Goal: Task Accomplishment & Management: Manage account settings

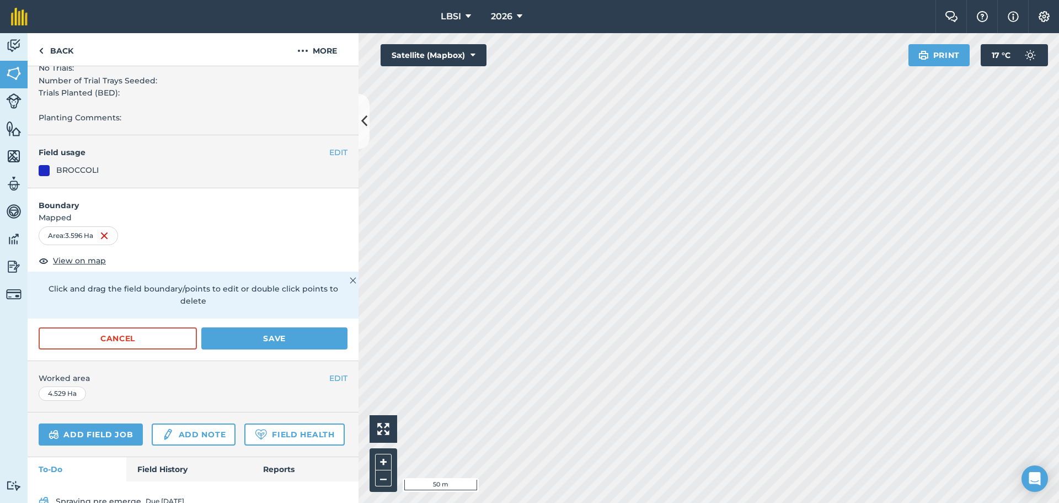
scroll to position [506, 0]
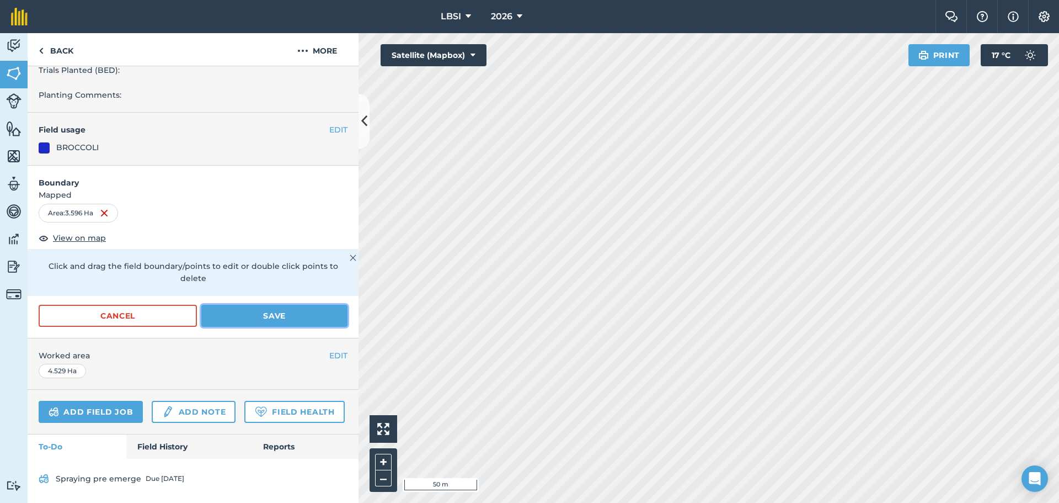
click at [264, 305] on button "Save" at bounding box center [274, 316] width 146 height 22
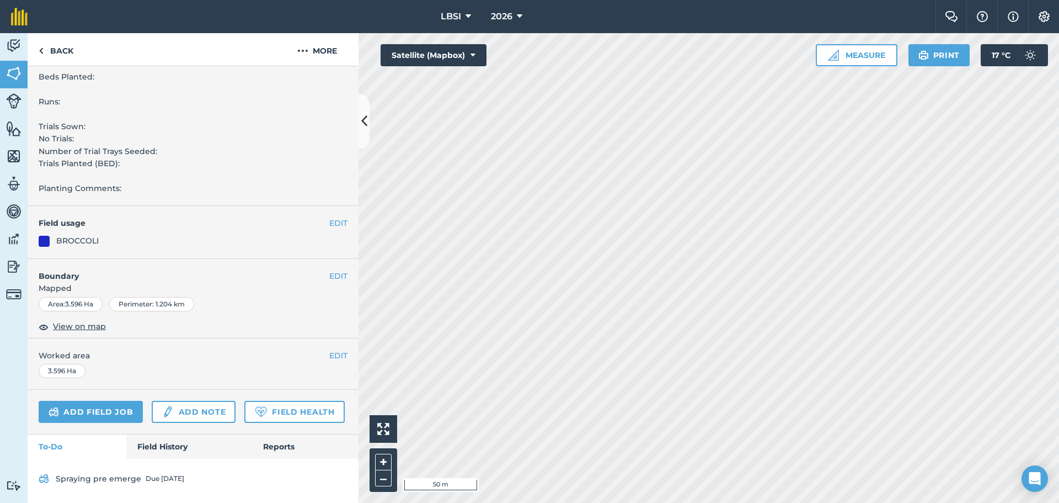
scroll to position [413, 0]
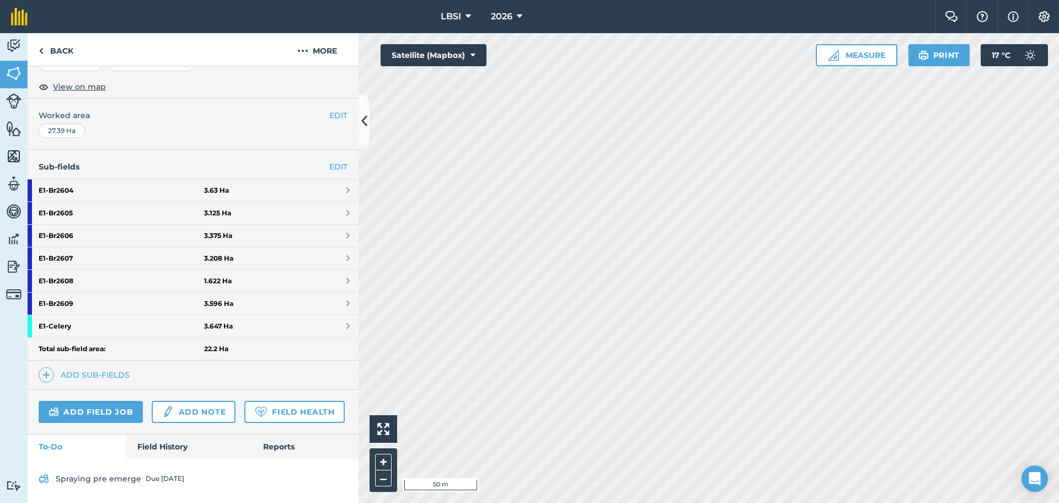
scroll to position [221, 0]
click at [46, 368] on img at bounding box center [46, 374] width 8 height 13
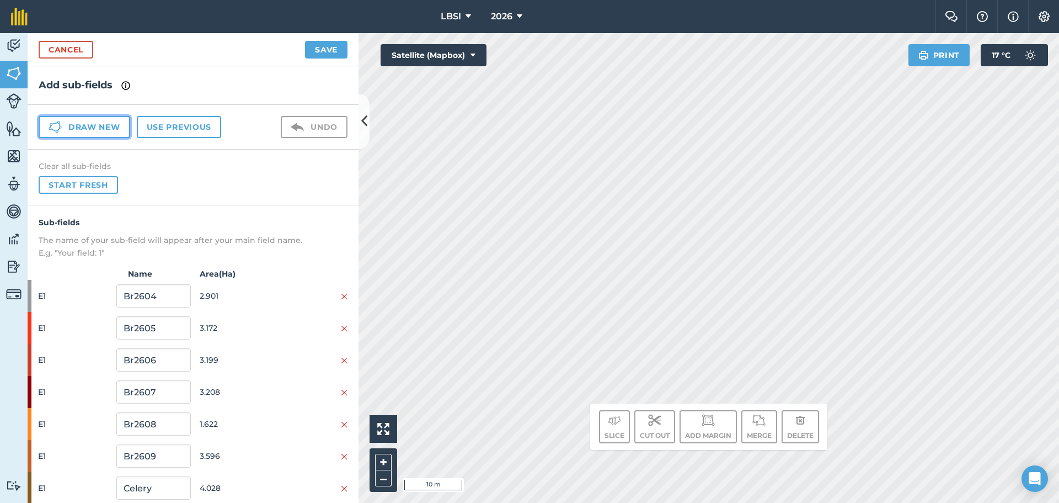
click at [109, 130] on button "Draw new" at bounding box center [85, 127] width 92 height 22
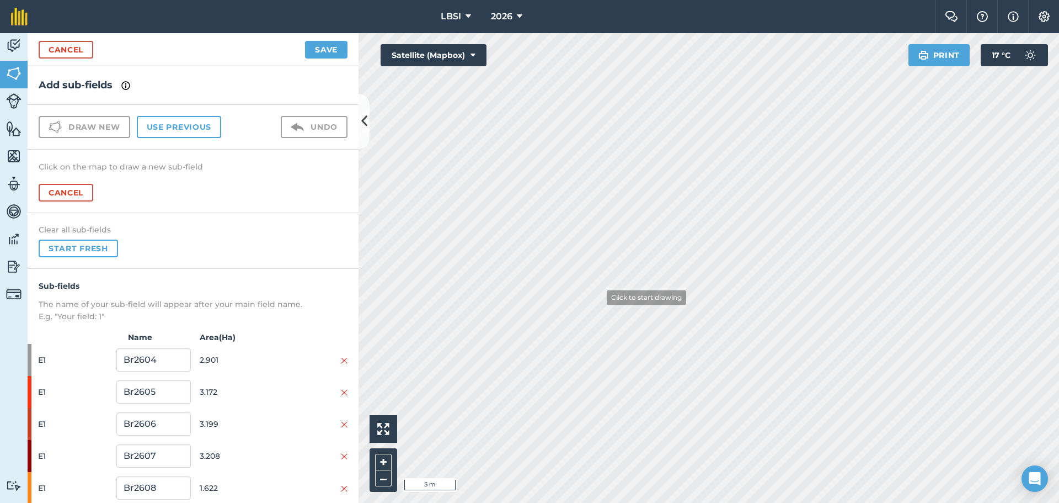
click at [348, 15] on div "LBSI 2026 Farm Chat Help Info Settings LBSI - 2026 Printed on [DATE] Field usag…" at bounding box center [529, 251] width 1059 height 503
click at [321, 168] on div "Activity Fields Livestock Features Maps Team Vehicles Data Reporting Billing Tu…" at bounding box center [529, 268] width 1059 height 470
click at [759, 502] on html "LBSI 2026 Farm Chat Help Info Settings LBSI - 2026 Printed on [DATE] Field usag…" at bounding box center [529, 251] width 1059 height 503
click at [829, 502] on html "LBSI 2026 Farm Chat Help Info Settings LBSI - 2026 Printed on [DATE] Field usag…" at bounding box center [529, 251] width 1059 height 503
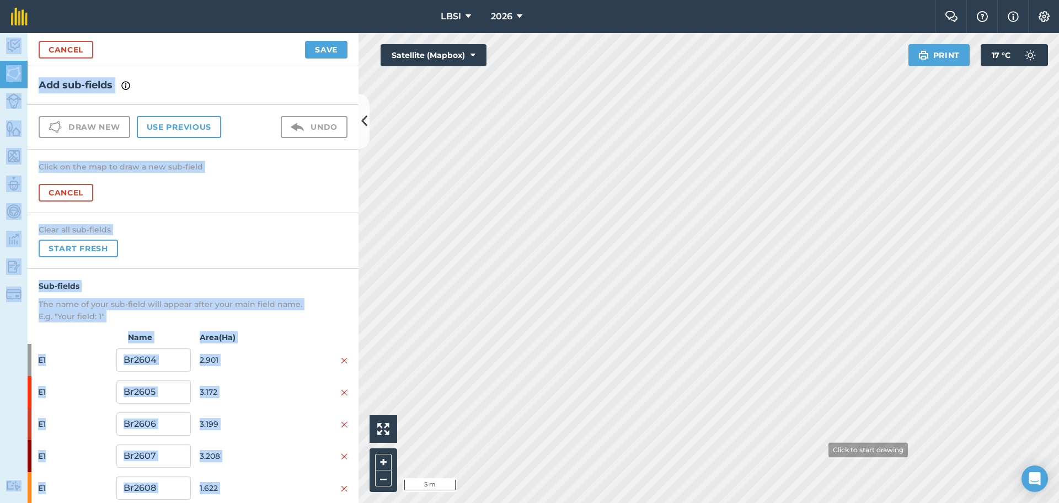
click at [836, 477] on div "LBSI 2026 Farm Chat Help Info Settings LBSI - 2026 Printed on [DATE] Field usag…" at bounding box center [529, 251] width 1059 height 503
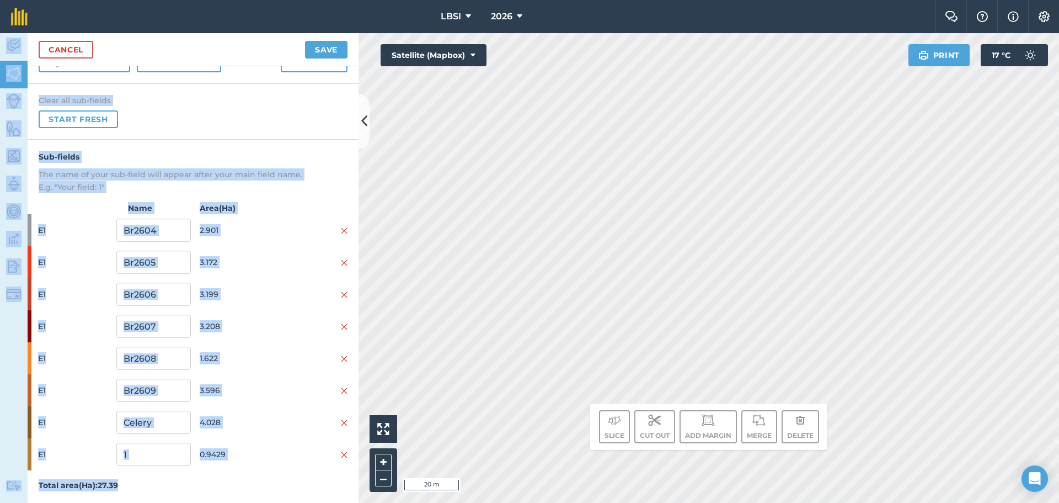
scroll to position [66, 0]
click at [135, 449] on input "1" at bounding box center [153, 453] width 74 height 23
click at [320, 51] on button "Save" at bounding box center [326, 50] width 42 height 18
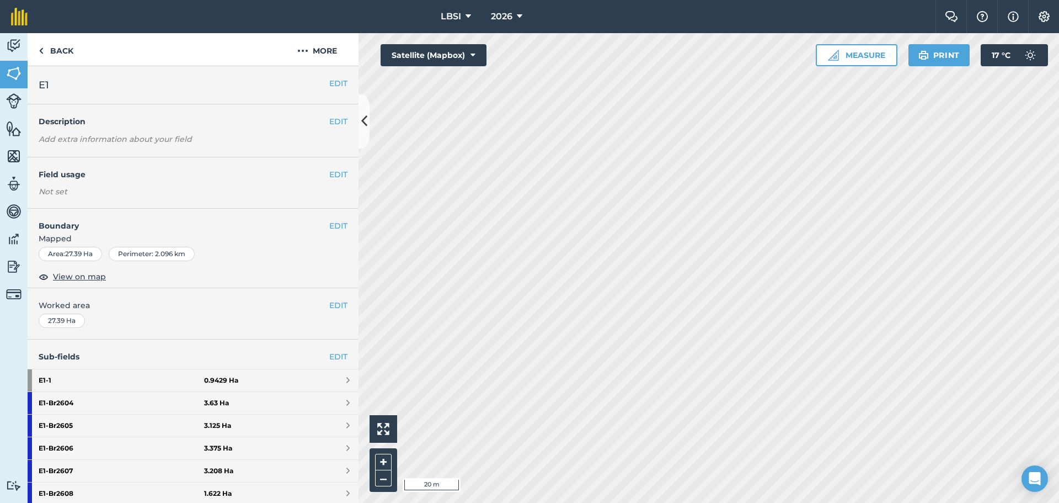
click at [676, 22] on nav "LBSI 2026" at bounding box center [487, 16] width 897 height 33
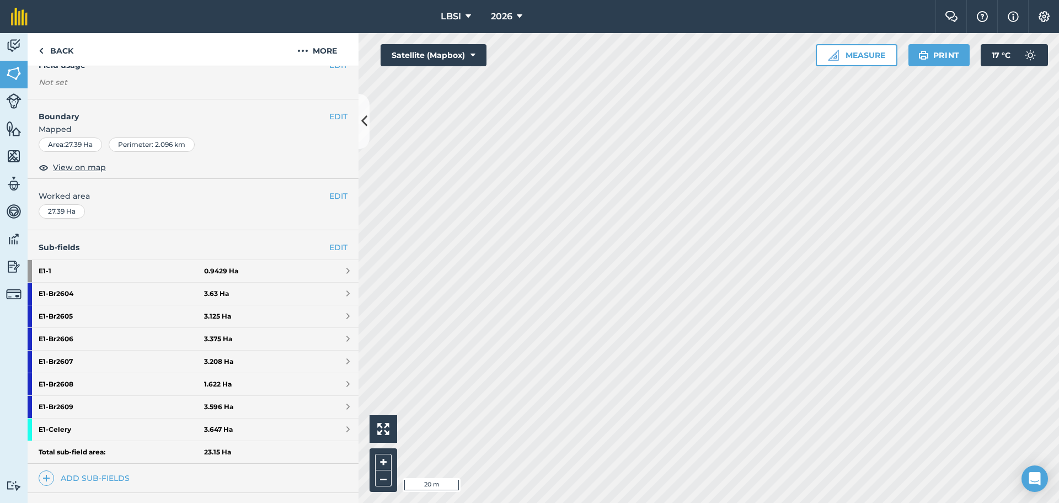
scroll to position [110, 0]
click at [71, 270] on strong "E1 - 1" at bounding box center [122, 270] width 166 height 22
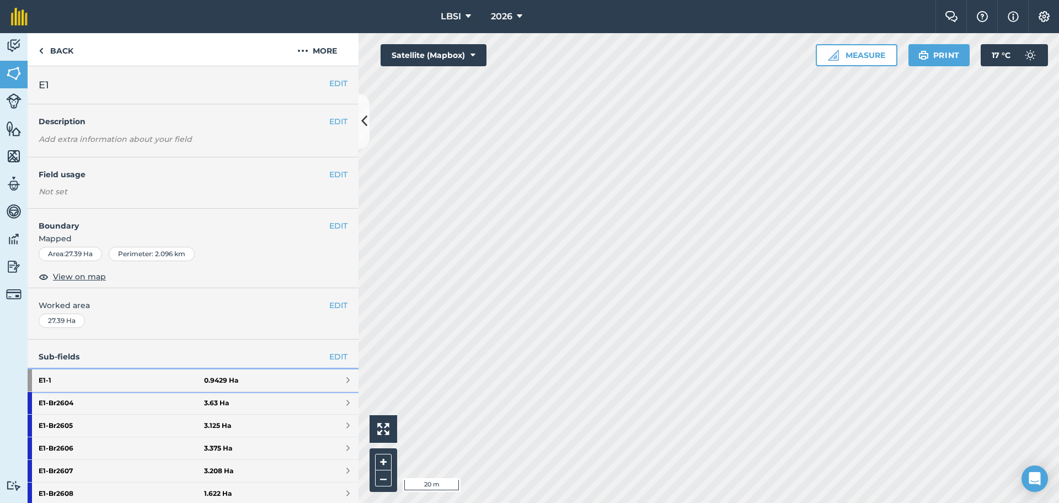
click at [106, 380] on strong "E1 - 1" at bounding box center [122, 380] width 166 height 22
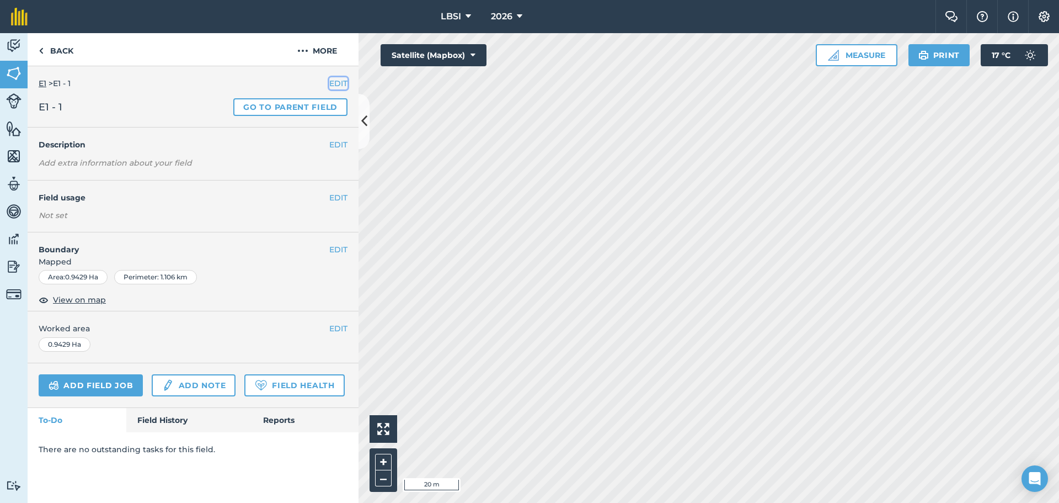
click at [340, 85] on button "EDIT" at bounding box center [338, 83] width 18 height 12
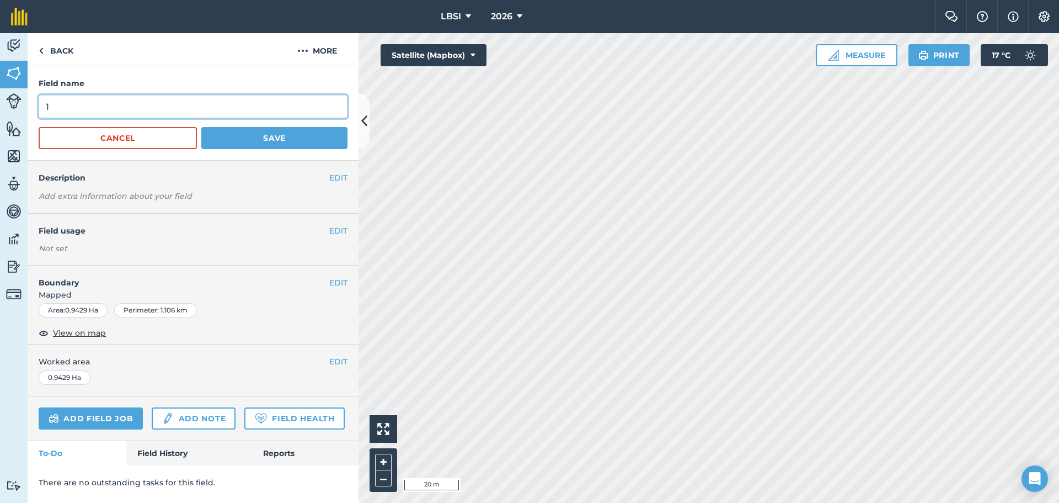
click at [56, 105] on input "1" at bounding box center [193, 106] width 309 height 23
type input "Br2610"
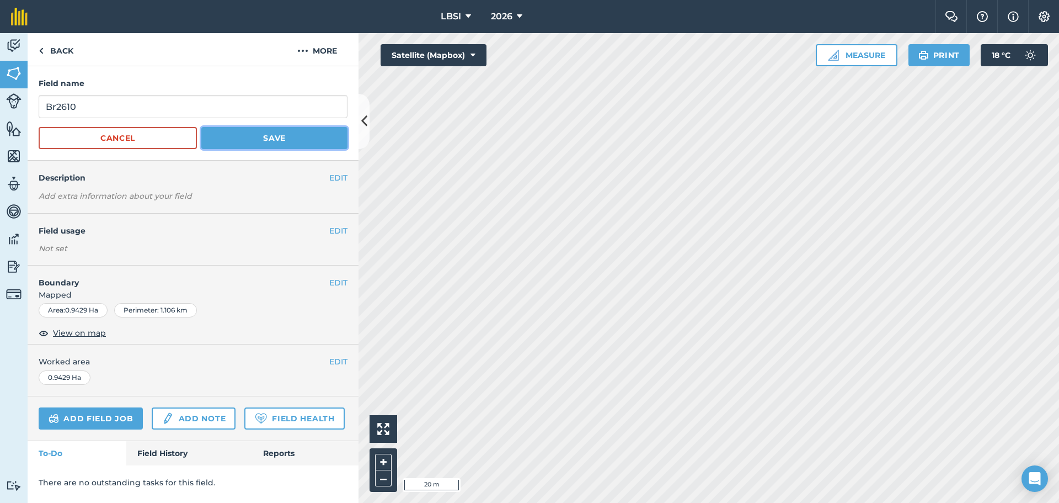
click at [274, 142] on button "Save" at bounding box center [274, 138] width 146 height 22
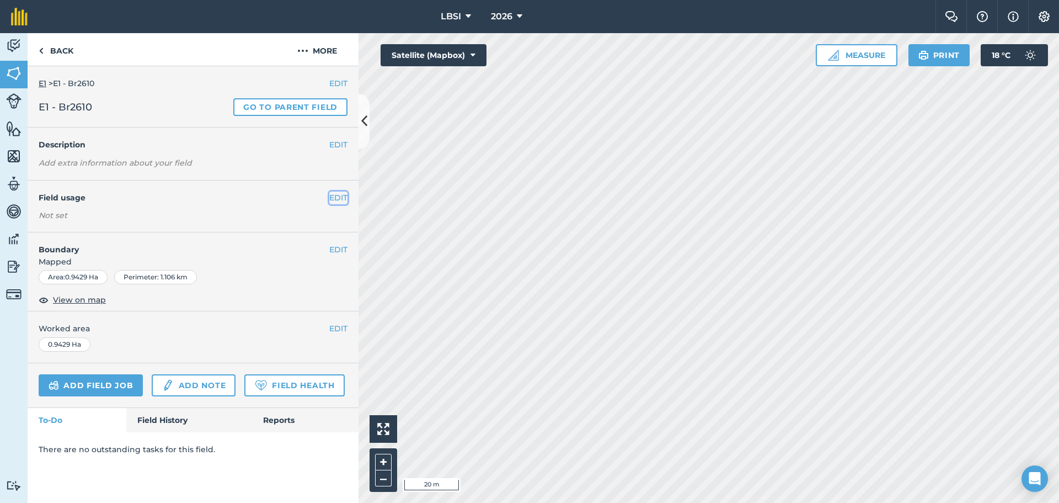
click at [339, 198] on button "EDIT" at bounding box center [338, 197] width 18 height 12
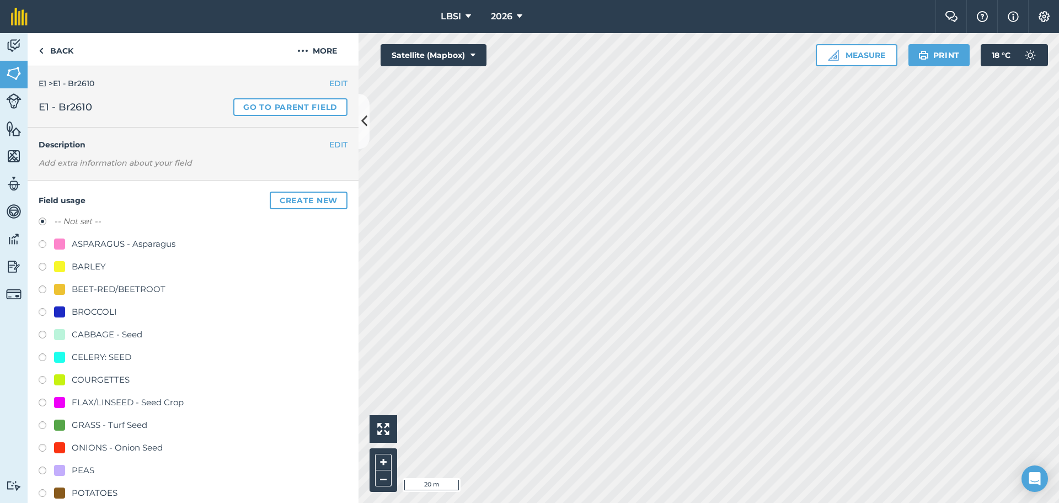
click at [42, 313] on label at bounding box center [46, 313] width 15 height 11
radio input "true"
radio input "false"
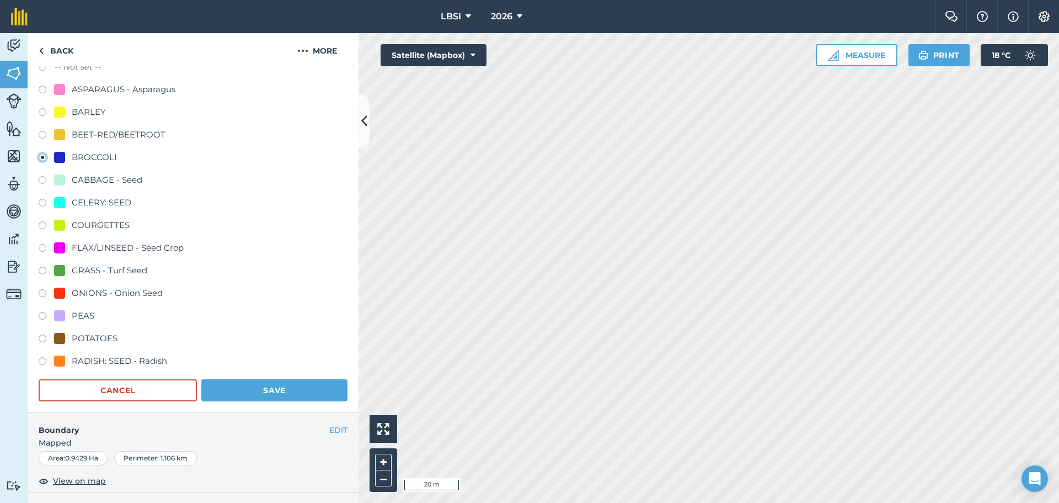
scroll to position [166, 0]
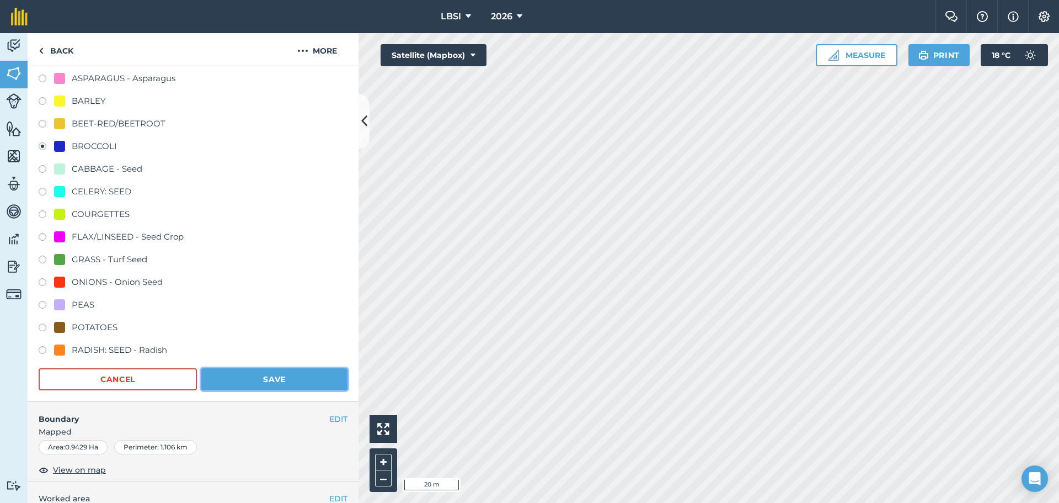
click at [247, 379] on button "Save" at bounding box center [274, 379] width 146 height 22
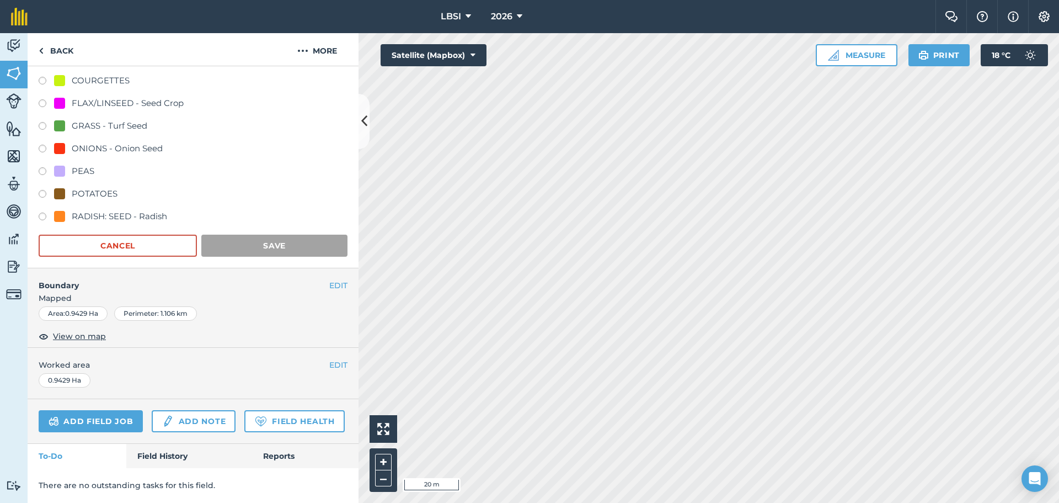
scroll to position [0, 0]
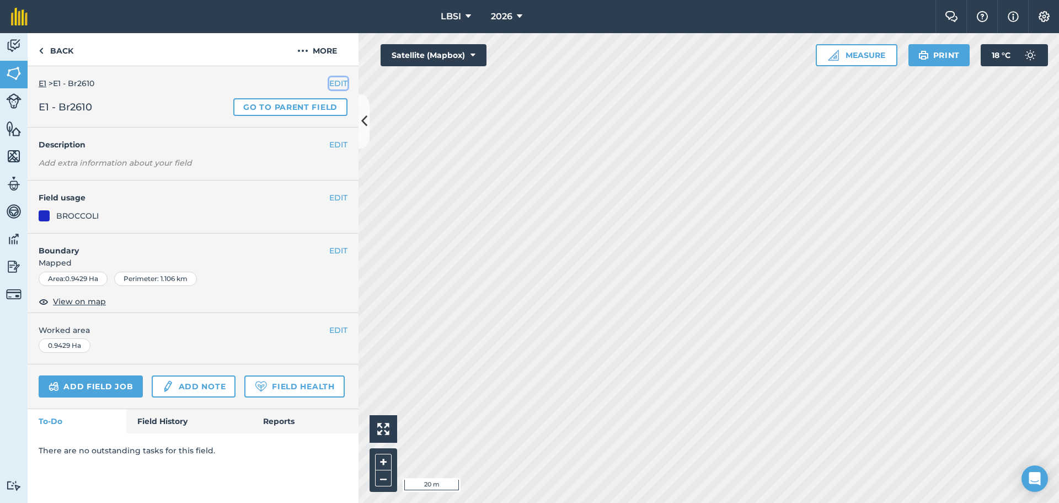
click at [333, 84] on button "EDIT" at bounding box center [338, 83] width 18 height 12
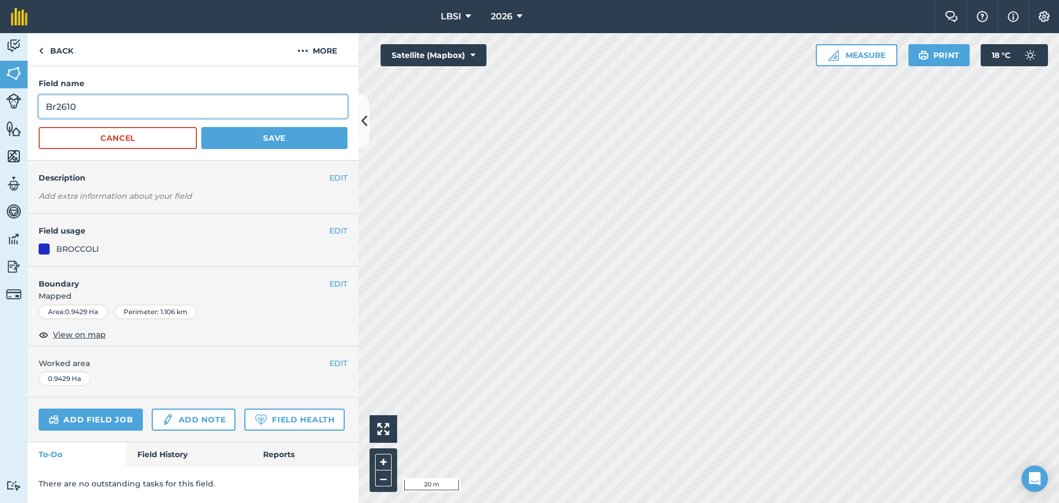
click at [82, 103] on input "Br2610" at bounding box center [193, 106] width 309 height 23
type input "Br2610A"
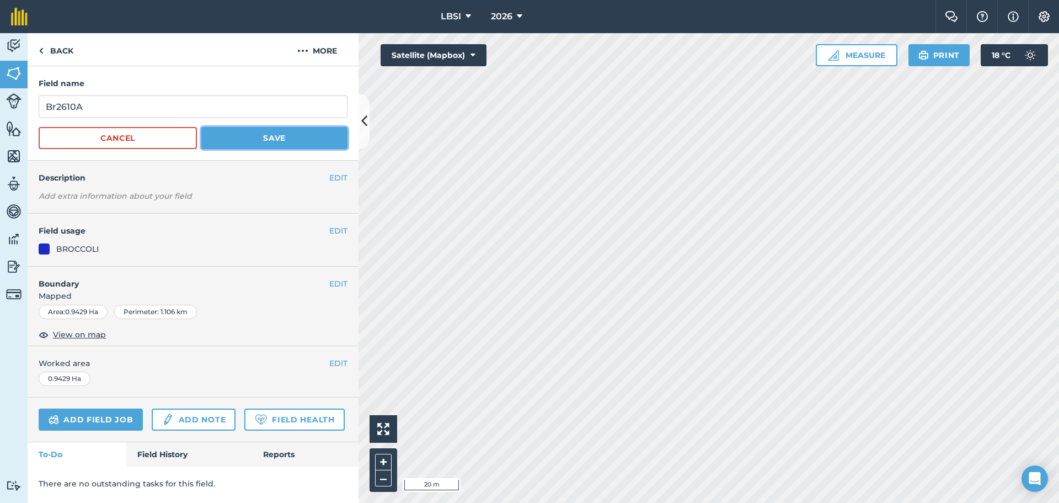
click at [225, 140] on button "Save" at bounding box center [274, 138] width 146 height 22
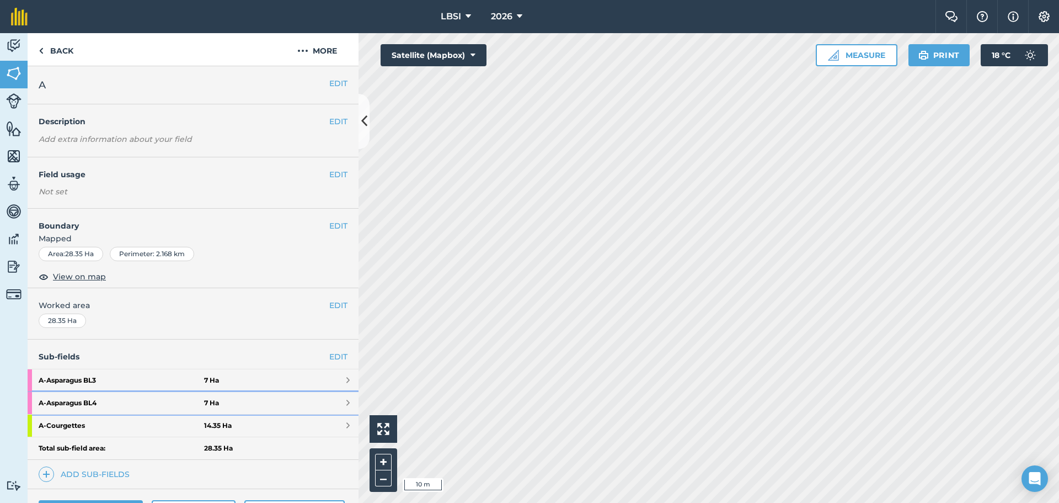
click at [120, 400] on strong "A - Asparagus BL4" at bounding box center [122, 403] width 166 height 22
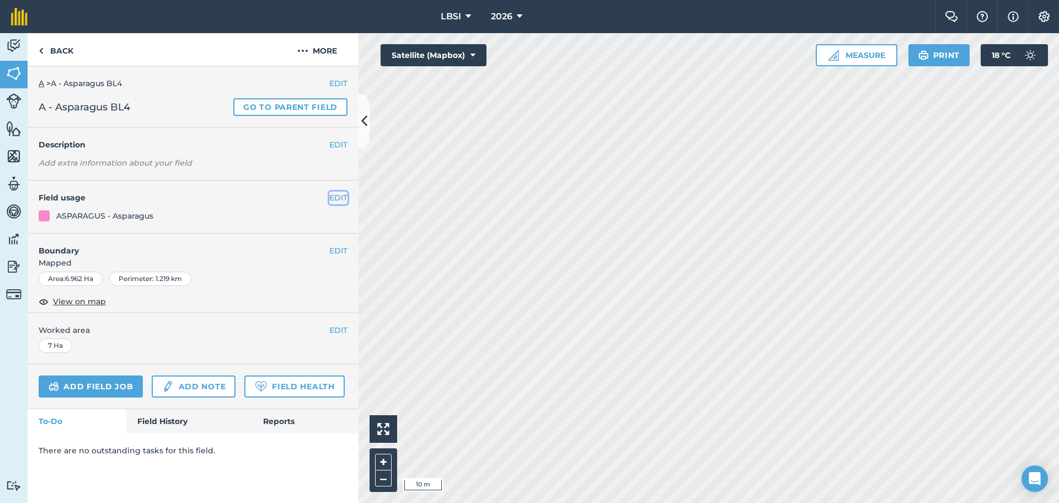
click at [338, 199] on button "EDIT" at bounding box center [338, 197] width 18 height 12
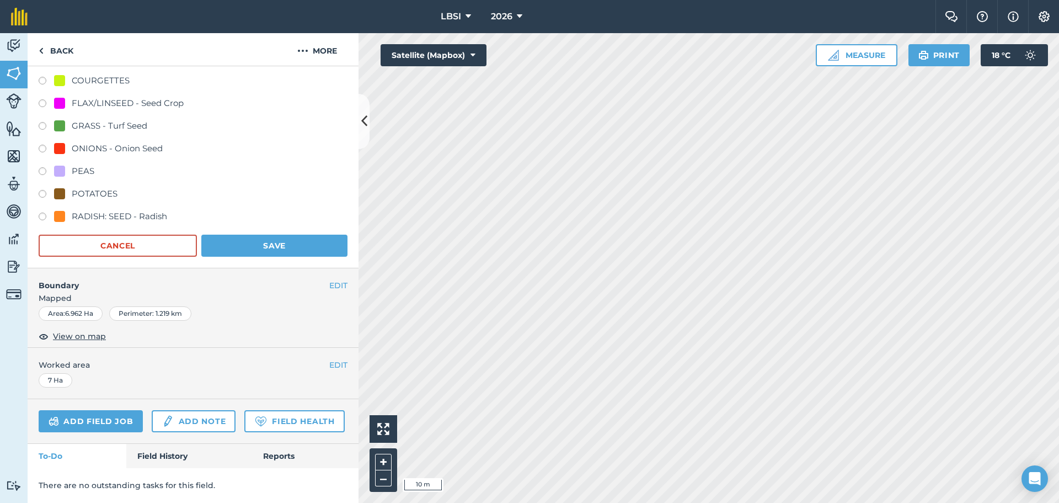
scroll to position [330, 0]
click at [330, 279] on button "EDIT" at bounding box center [338, 285] width 18 height 12
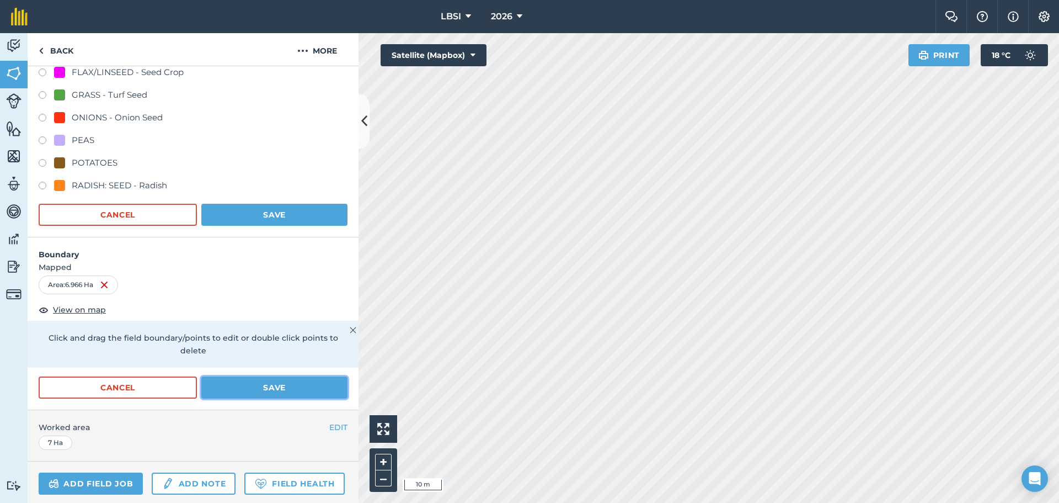
drag, startPoint x: 252, startPoint y: 383, endPoint x: 256, endPoint y: 365, distance: 18.1
click at [252, 382] on button "Save" at bounding box center [274, 387] width 146 height 22
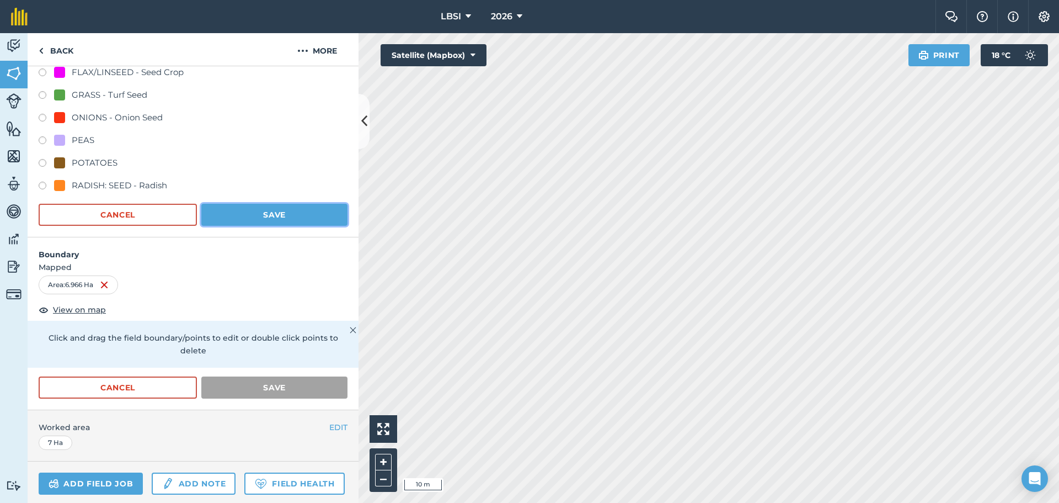
click at [269, 216] on button "Save" at bounding box center [274, 215] width 146 height 22
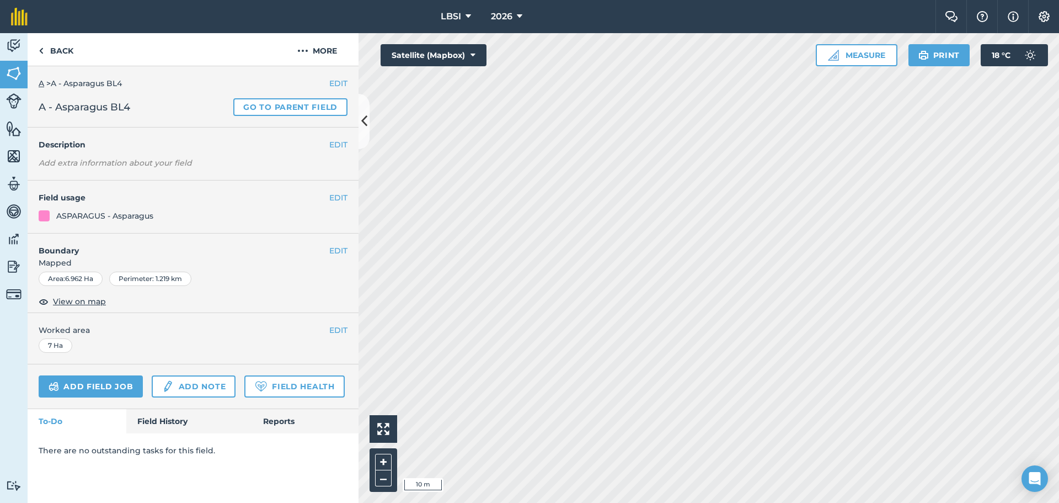
scroll to position [0, 0]
click at [338, 249] on button "EDIT" at bounding box center [338, 250] width 18 height 12
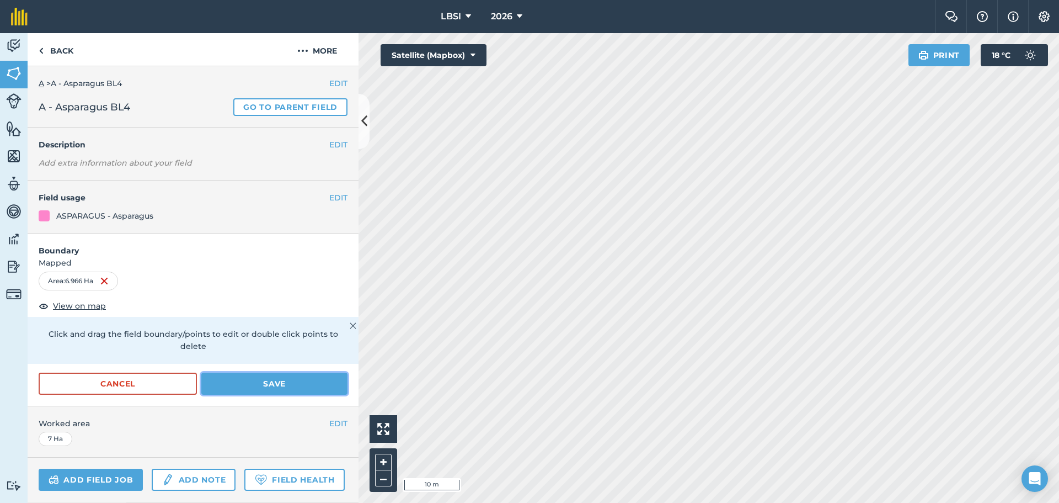
click at [224, 380] on button "Save" at bounding box center [274, 383] width 146 height 22
